Goal: Information Seeking & Learning: Learn about a topic

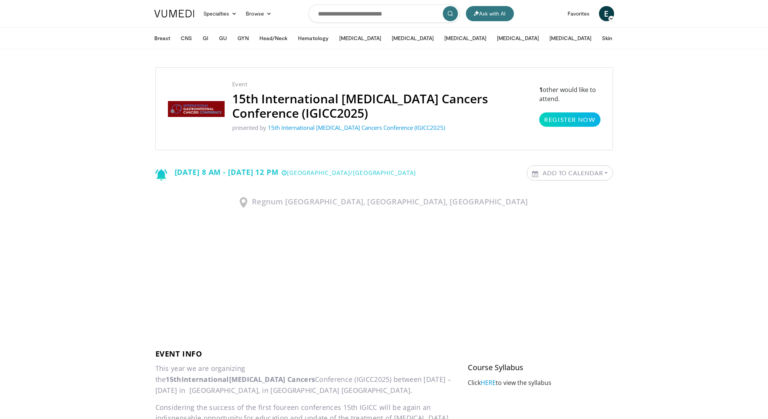
scroll to position [34, 0]
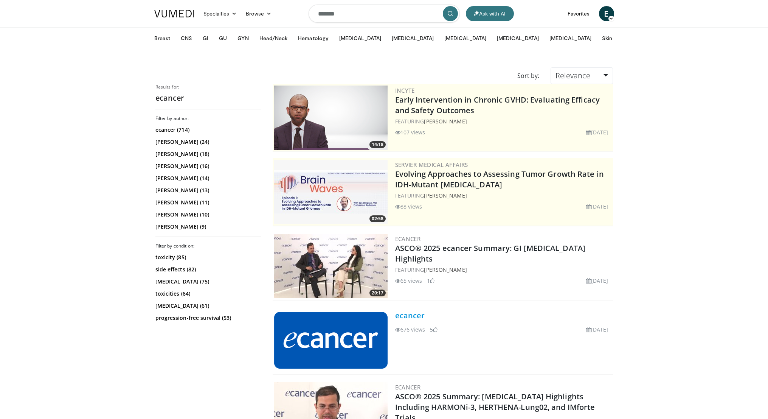
click at [409, 312] on link "ecancer" at bounding box center [410, 315] width 30 height 10
